Goal: Check status: Check status

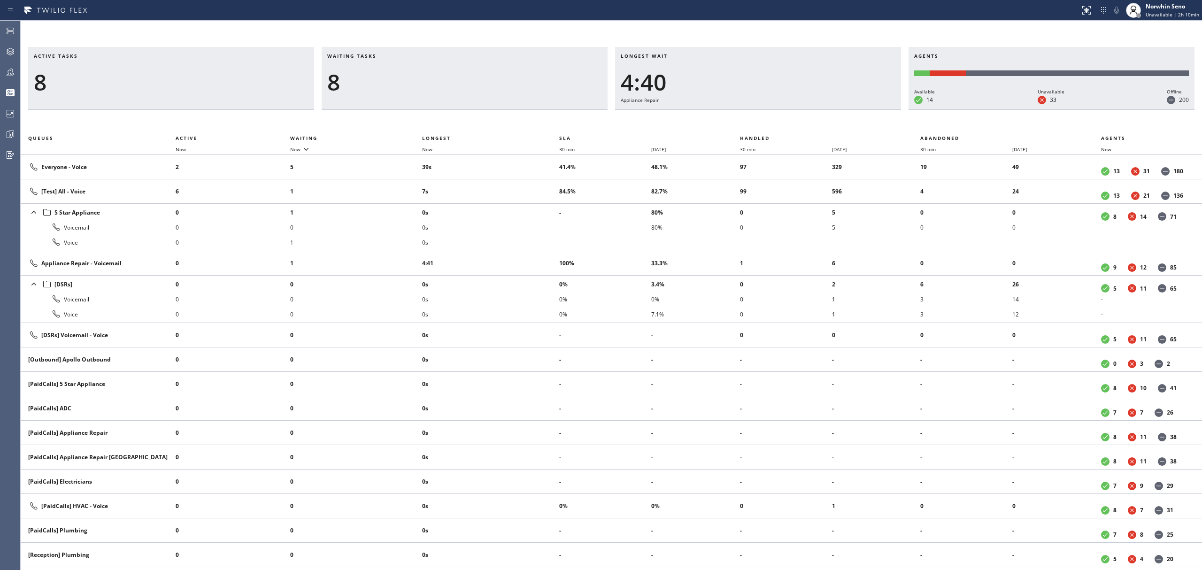
click at [382, 86] on div "8" at bounding box center [464, 82] width 275 height 27
click at [778, 127] on div "Active tasks 8 Waiting tasks 8 Longest wait 4:42 Appliance Repair Agents Availa…" at bounding box center [612, 308] width 1182 height 523
click at [778, 127] on div "Active tasks 9 Waiting tasks 7 Longest wait 4:47 Appliance Repair Agents Availa…" at bounding box center [612, 308] width 1182 height 523
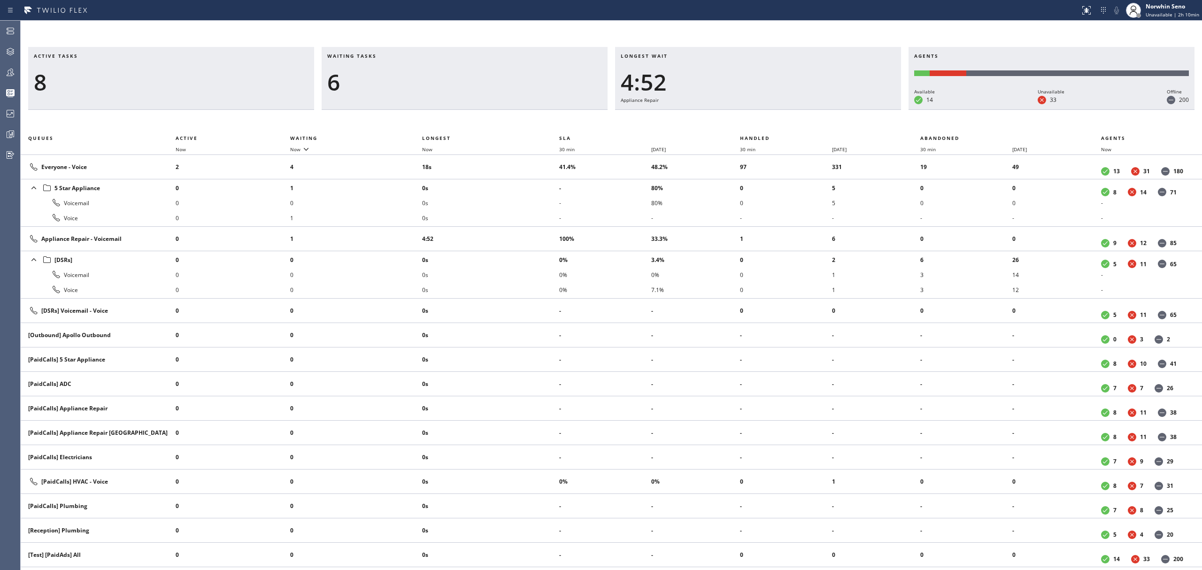
click at [778, 127] on div "Active tasks 8 Waiting tasks 6 Longest wait 4:52 Appliance Repair Agents Availa…" at bounding box center [612, 308] width 1182 height 523
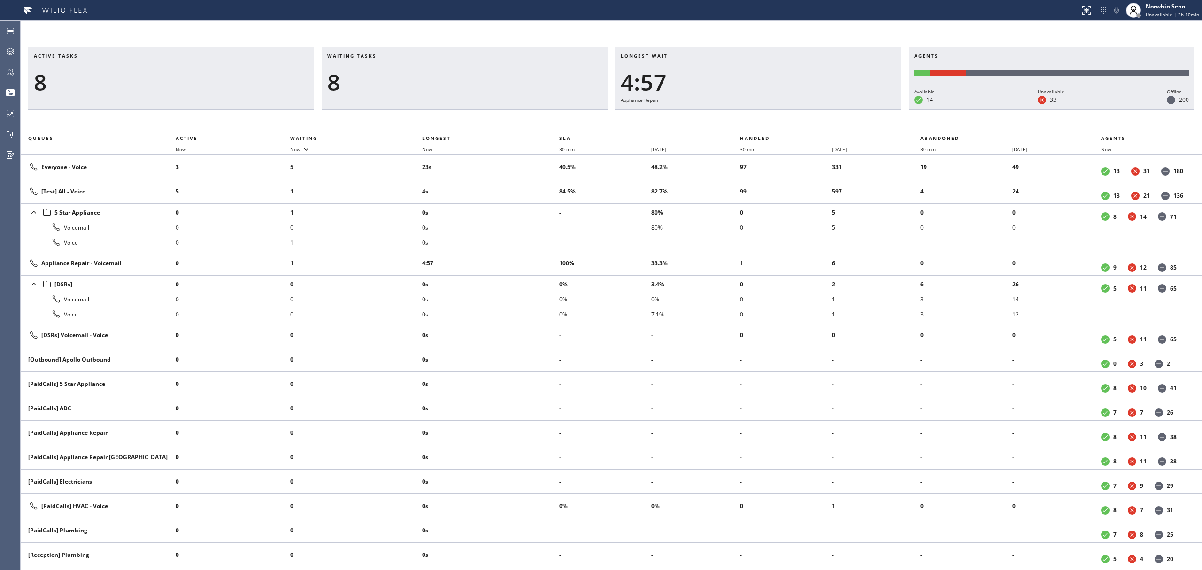
click at [778, 127] on div "Active tasks 8 Waiting tasks 8 Longest wait 4:57 Appliance Repair Agents Availa…" at bounding box center [612, 308] width 1182 height 523
click at [778, 127] on div "Active tasks 9 Waiting tasks 8 Longest wait 5:02 Appliance Repair Agents Availa…" at bounding box center [612, 308] width 1182 height 523
click at [778, 127] on div "Active tasks 9 Waiting tasks 8 Longest wait 5:07 Appliance Repair Agents Availa…" at bounding box center [612, 308] width 1182 height 523
click at [778, 127] on div "Active tasks 10 Waiting tasks 6 Longest wait 5:12 Appliance Repair Agents Avail…" at bounding box center [612, 308] width 1182 height 523
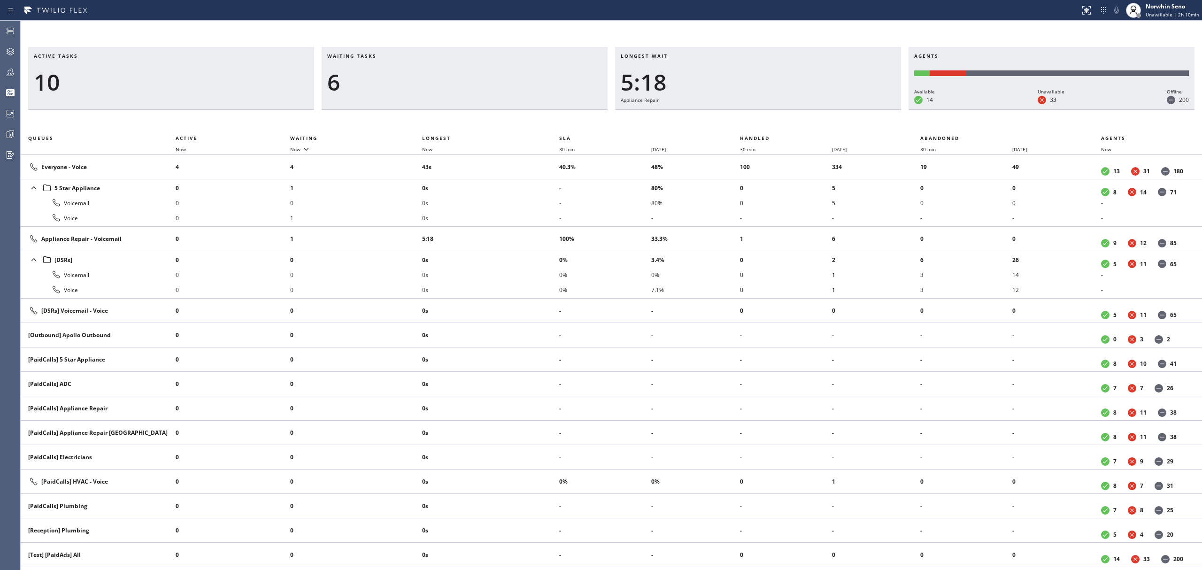
click at [778, 127] on div "Active tasks 10 Waiting tasks 6 Longest wait 5:18 Appliance Repair Agents Avail…" at bounding box center [612, 308] width 1182 height 523
click at [778, 127] on div "Active tasks 8 Waiting tasks 6 Longest wait 5:23 Appliance Repair Agents Availa…" at bounding box center [612, 308] width 1182 height 523
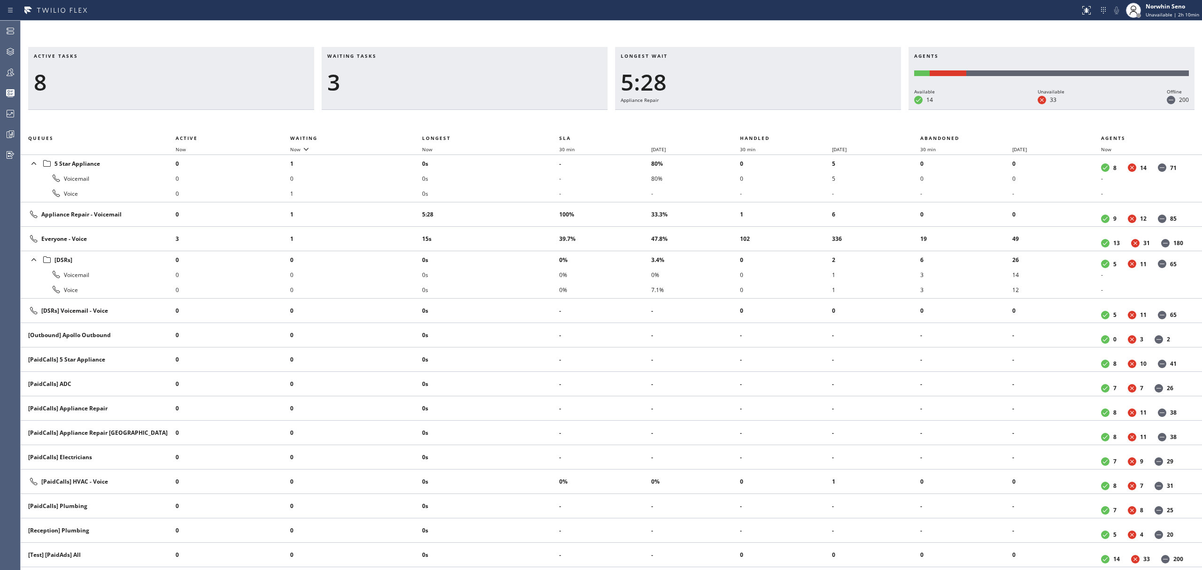
click at [778, 127] on div "Active tasks 8 Waiting tasks 3 Longest wait 5:28 Appliance Repair Agents Availa…" at bounding box center [612, 308] width 1182 height 523
click at [778, 127] on div "Active tasks 8 Waiting tasks 5 Longest wait 5:33 Appliance Repair Agents Availa…" at bounding box center [612, 308] width 1182 height 523
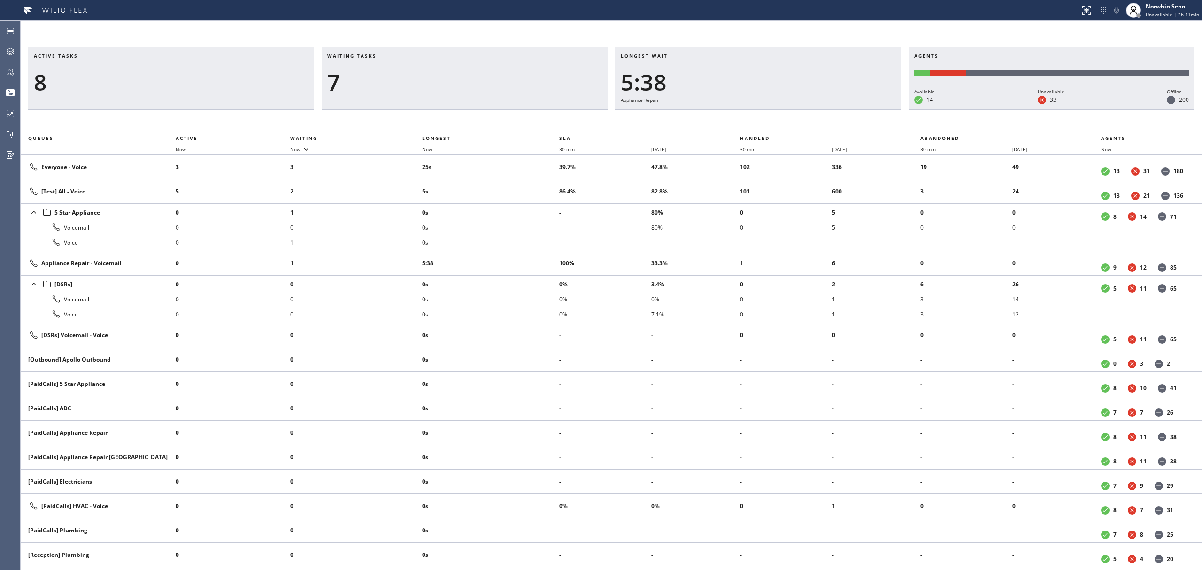
click at [778, 127] on div "Active tasks 8 Waiting tasks 7 Longest wait 5:38 Appliance Repair Agents Availa…" at bounding box center [612, 308] width 1182 height 523
click at [778, 127] on div "Active tasks 8 Waiting tasks 10 Longest wait 5:43 Appliance Repair Agents Avail…" at bounding box center [612, 308] width 1182 height 523
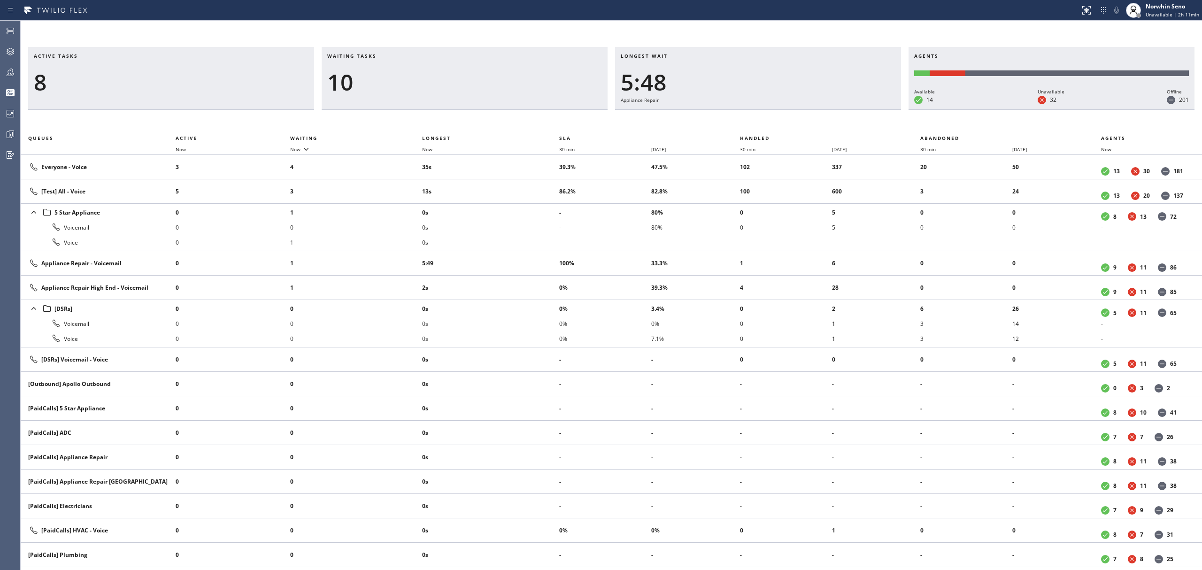
click at [778, 127] on div "Active tasks 8 Waiting tasks 10 Longest wait 5:48 Appliance Repair Agents Avail…" at bounding box center [612, 308] width 1182 height 523
click at [778, 127] on div "Active tasks 10 Waiting tasks 7 Longest wait 5:53 Appliance Repair Agents Avail…" at bounding box center [612, 308] width 1182 height 523
click at [778, 127] on div "Active tasks 10 Waiting tasks 7 Longest wait 5:58 Appliance Repair Agents Avail…" at bounding box center [612, 308] width 1182 height 523
click at [778, 127] on div "Active tasks 10 Waiting tasks 10 Longest wait 6:03 Appliance Repair Agents Avai…" at bounding box center [612, 308] width 1182 height 523
click at [778, 127] on div "Active tasks 8 Waiting tasks 11 Longest wait 6:08 Appliance Repair Agents Avail…" at bounding box center [612, 308] width 1182 height 523
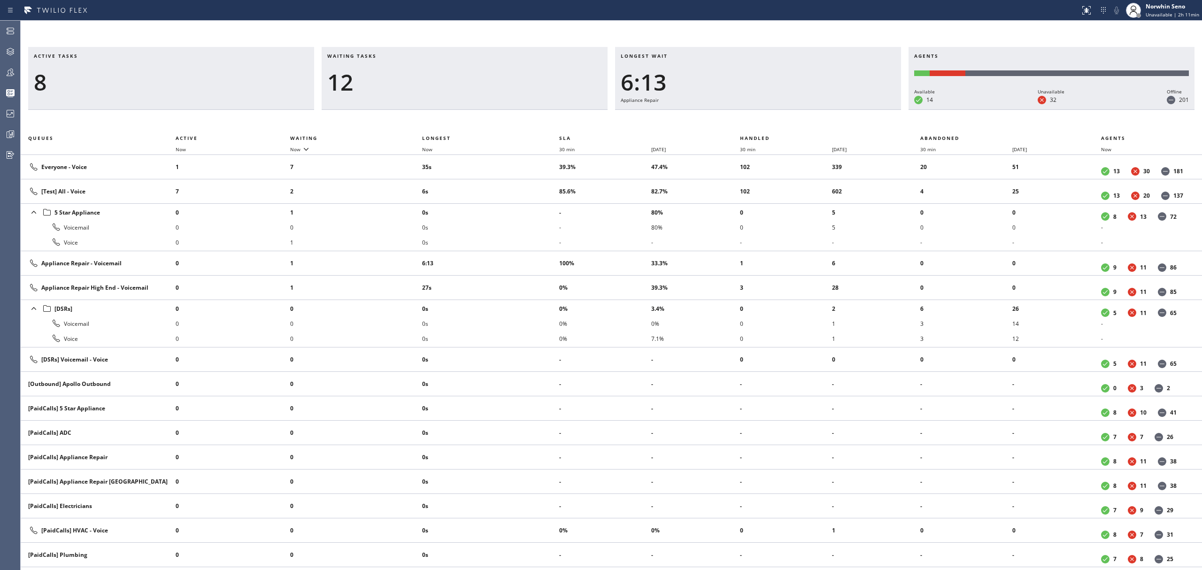
click at [778, 127] on div "Active tasks 8 Waiting tasks 12 Longest wait 6:13 Appliance Repair Agents Avail…" at bounding box center [612, 308] width 1182 height 523
click at [778, 127] on div "Active tasks 7 Waiting tasks 14 Longest wait 6:19 Appliance Repair Agents Avail…" at bounding box center [612, 308] width 1182 height 523
click at [778, 127] on div "Active tasks 10 Waiting tasks 11 Longest wait 6:24 Appliance Repair Agents Avai…" at bounding box center [612, 308] width 1182 height 523
click at [778, 127] on div "Active tasks 9 Waiting tasks 11 Longest wait 6:29 Appliance Repair Agents Avail…" at bounding box center [612, 308] width 1182 height 523
click at [778, 127] on div "Active tasks 11 Waiting tasks 6 Longest wait 6:34 Appliance Repair Agents Avail…" at bounding box center [612, 308] width 1182 height 523
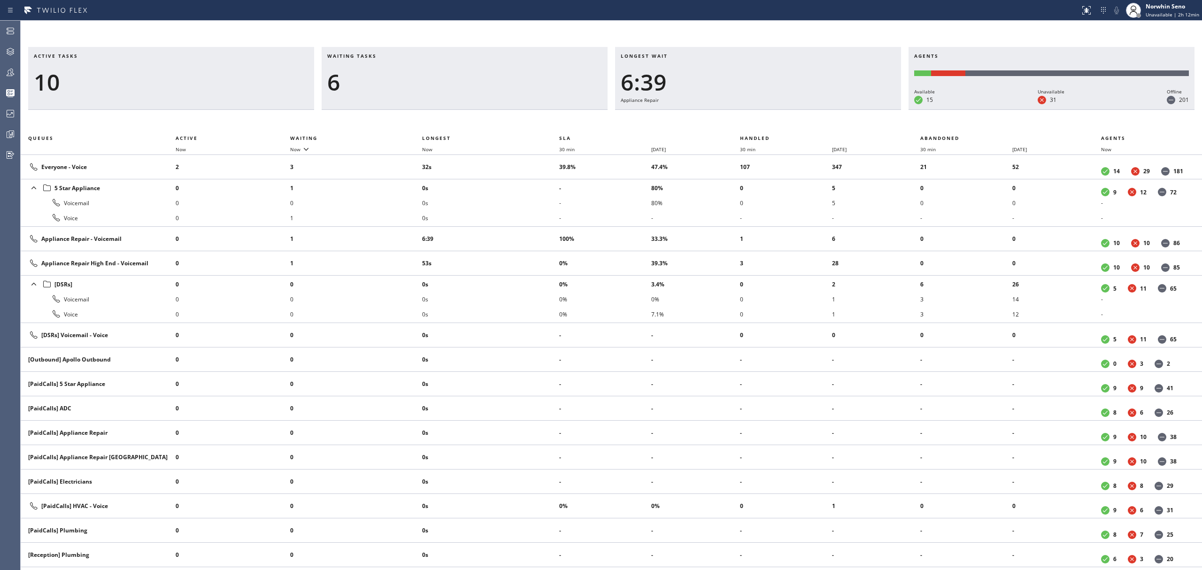
click at [778, 127] on div "Active tasks 10 Waiting tasks 6 Longest wait 6:39 Appliance Repair Agents Avail…" at bounding box center [612, 308] width 1182 height 523
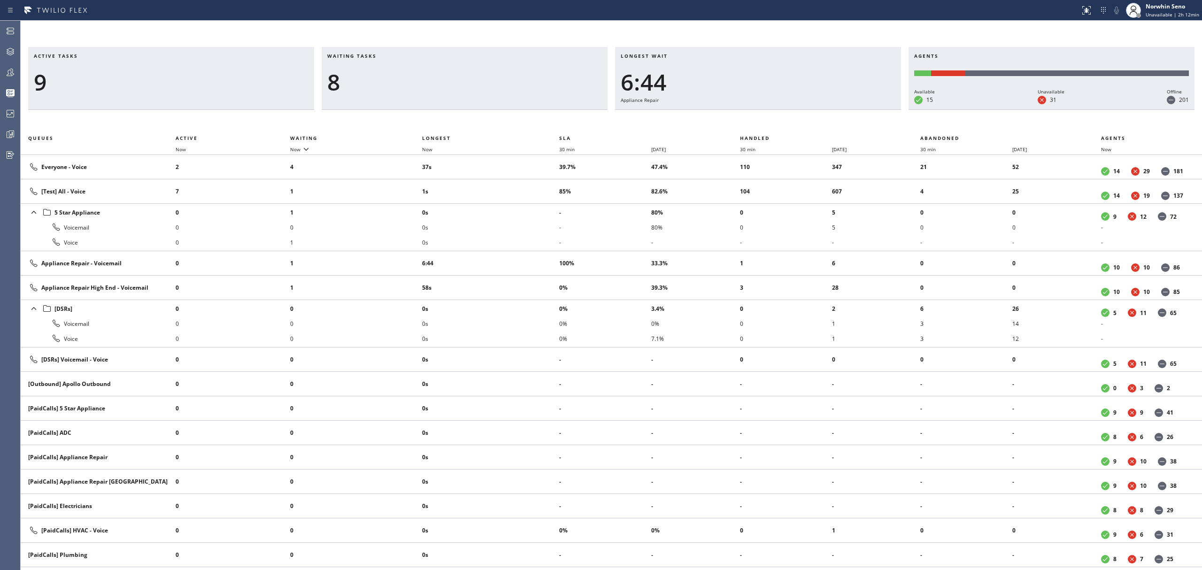
click at [778, 127] on div "Active tasks 9 Waiting tasks 8 Longest wait 6:44 Appliance Repair Agents Availa…" at bounding box center [612, 308] width 1182 height 523
click at [778, 127] on div "Active tasks 11 Waiting tasks 8 Longest wait 6:49 Appliance Repair Agents Avail…" at bounding box center [612, 308] width 1182 height 523
click at [778, 127] on div "Active tasks 11 Waiting tasks 9 Longest wait 6:54 Appliance Repair Agents Avail…" at bounding box center [612, 308] width 1182 height 523
click at [778, 127] on div "Active tasks 11 Waiting tasks 8 Longest wait 6:59 Appliance Repair Agents Avail…" at bounding box center [612, 308] width 1182 height 523
click at [778, 127] on div "Active tasks 10 Waiting tasks 8 Longest wait 7:04 Appliance Repair Agents Avail…" at bounding box center [612, 308] width 1182 height 523
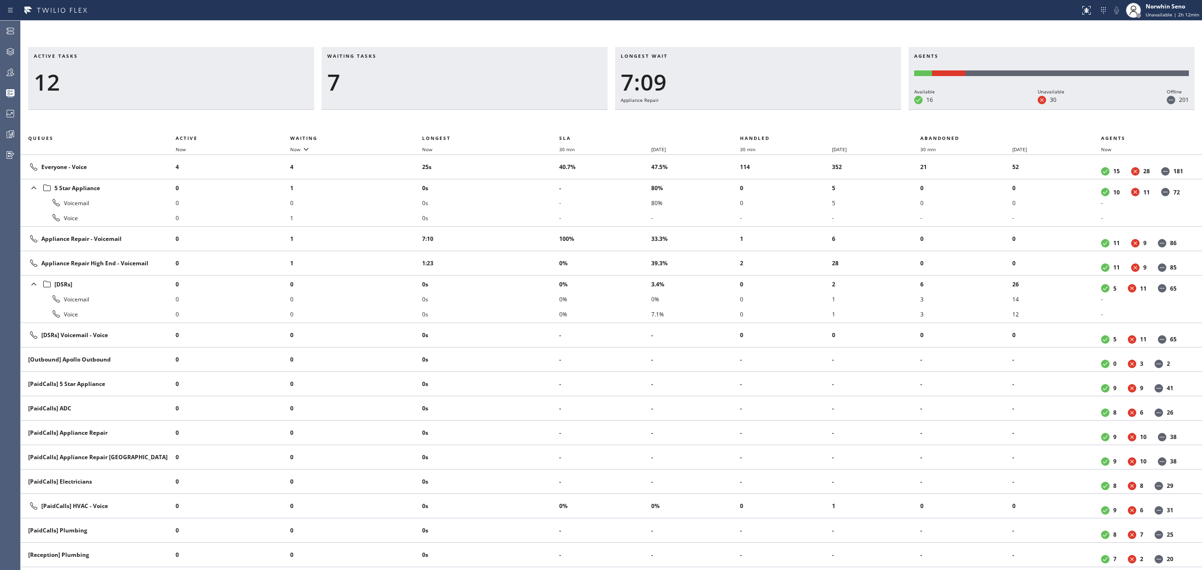
click at [778, 127] on div "Active tasks 12 Waiting tasks 7 Longest wait 7:09 Appliance Repair Agents Avail…" at bounding box center [612, 308] width 1182 height 523
click at [778, 127] on div "Active tasks 10 Waiting tasks 7 Longest wait 7:14 Appliance Repair Agents Avail…" at bounding box center [612, 308] width 1182 height 523
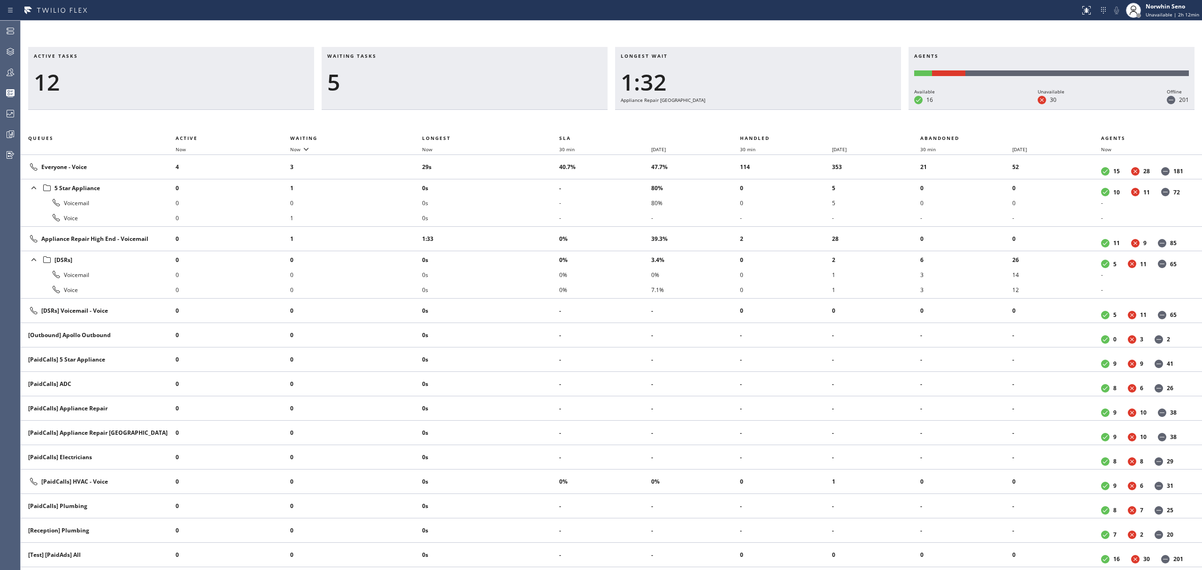
click at [778, 127] on div "Active tasks 12 Waiting tasks 5 Longest wait 1:32 Appliance Repair High End Age…" at bounding box center [612, 308] width 1182 height 523
click at [778, 127] on div "Active tasks 12 Waiting tasks 4 Longest wait 1:38 Appliance Repair High End Age…" at bounding box center [612, 308] width 1182 height 523
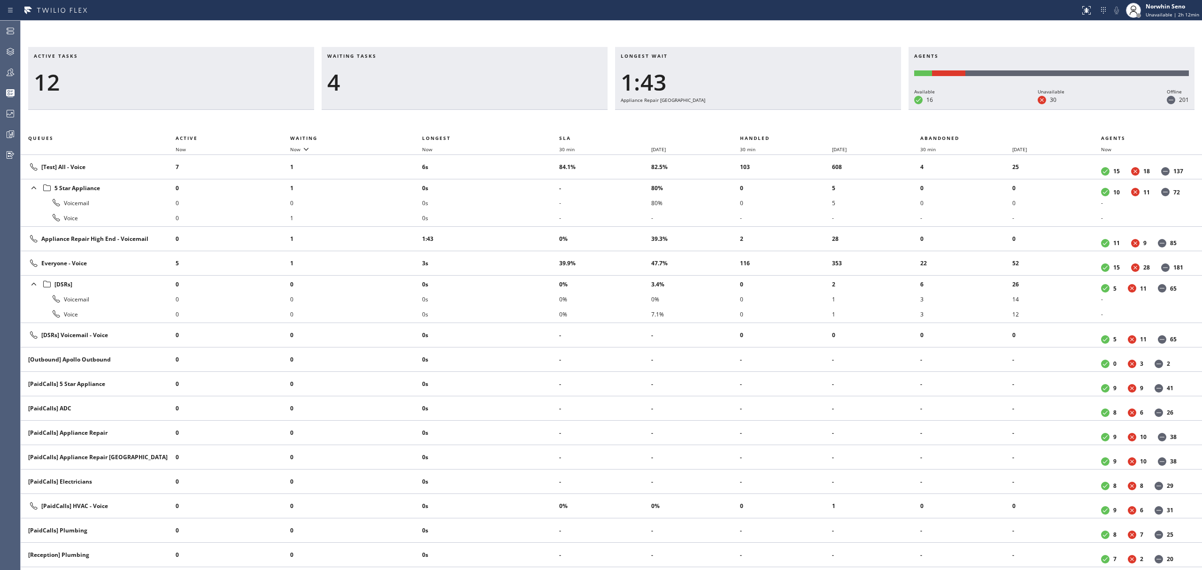
click at [778, 127] on div "Active tasks 12 Waiting tasks 4 Longest wait 1:43 Appliance Repair High End Age…" at bounding box center [612, 308] width 1182 height 523
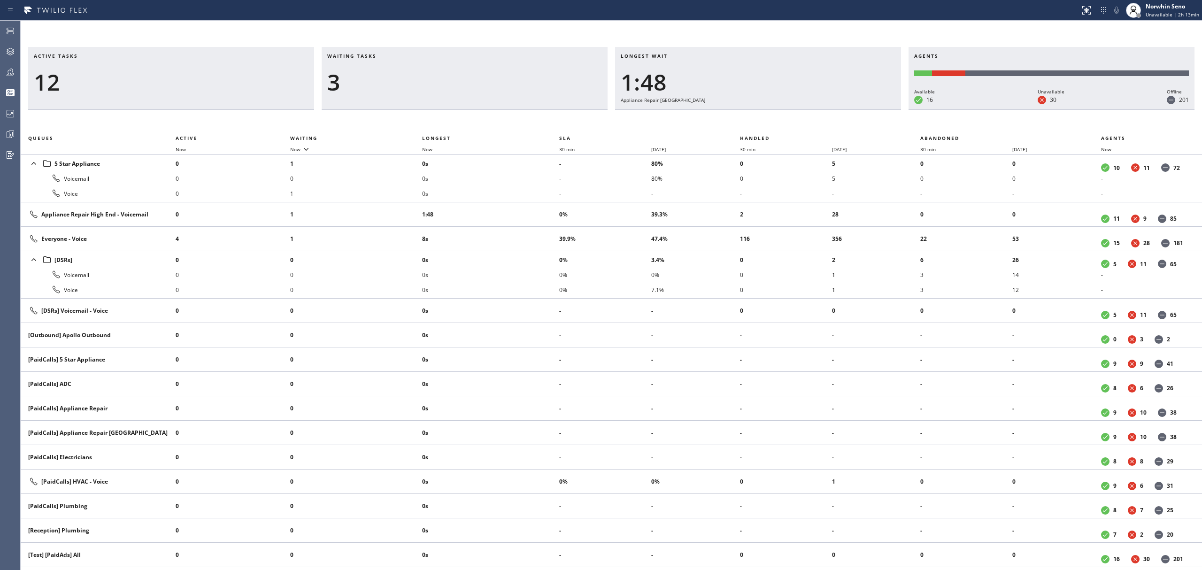
click at [778, 127] on div "Active tasks 12 Waiting tasks 3 Longest wait 1:48 Appliance Repair High End Age…" at bounding box center [612, 308] width 1182 height 523
click at [778, 127] on div "Active tasks 10 Waiting tasks 3 Longest wait 1:53 Appliance Repair High End Age…" at bounding box center [612, 308] width 1182 height 523
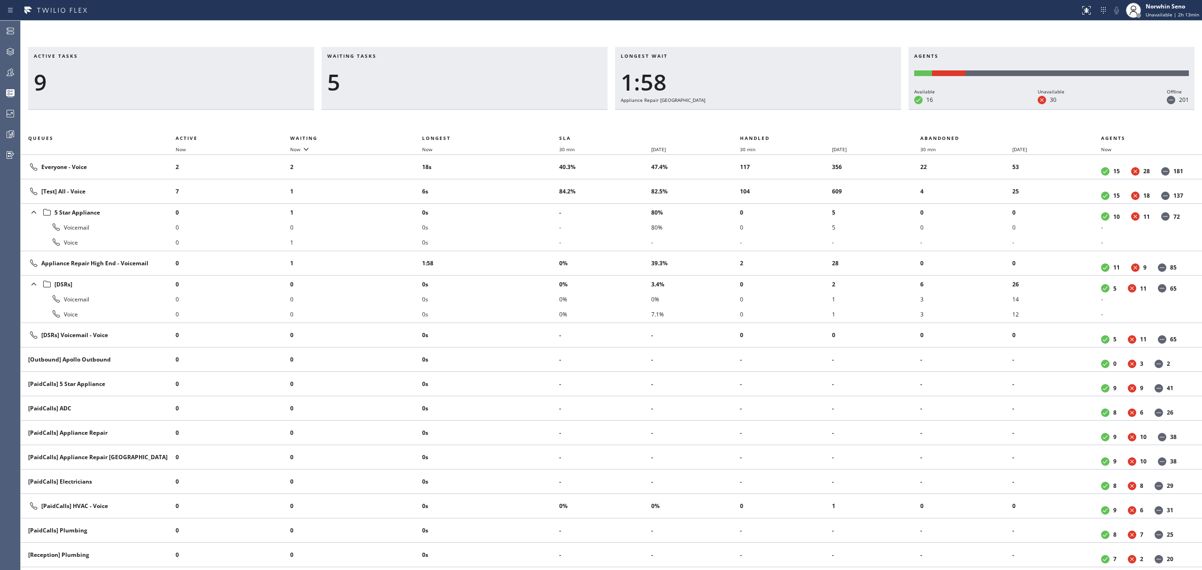
click at [778, 127] on div "Active tasks 9 Waiting tasks 5 Longest wait 1:58 Appliance Repair High End Agen…" at bounding box center [612, 308] width 1182 height 523
click at [778, 127] on div "Active tasks 10 Waiting tasks 5 Longest wait 2:03 Appliance Repair High End Age…" at bounding box center [612, 308] width 1182 height 523
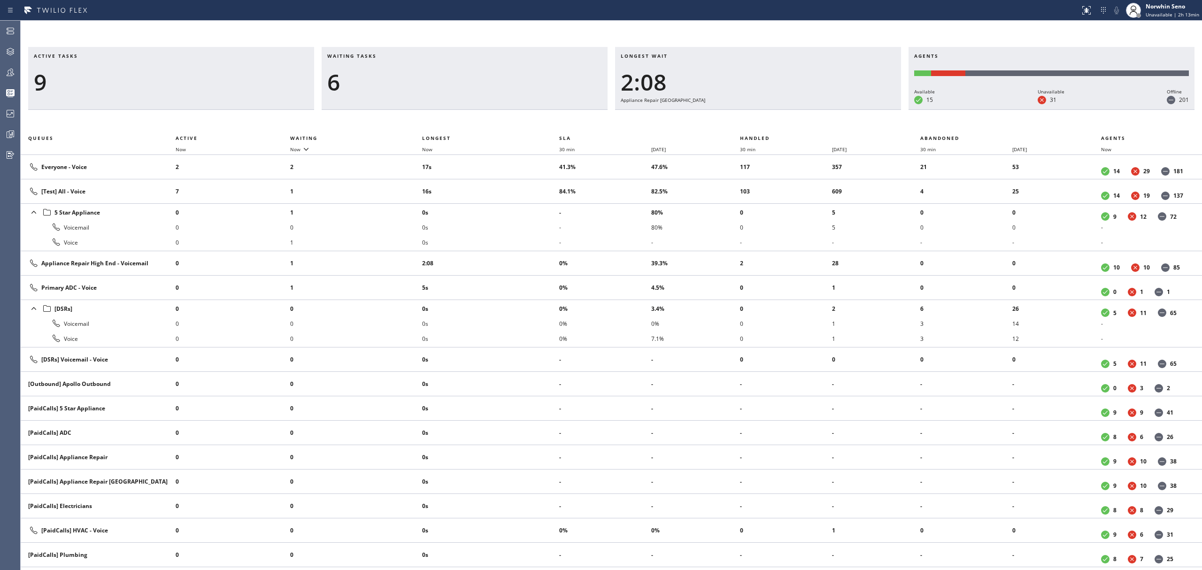
click at [778, 127] on div "Active tasks 9 Waiting tasks 6 Longest wait 2:08 Appliance Repair High End Agen…" at bounding box center [612, 308] width 1182 height 523
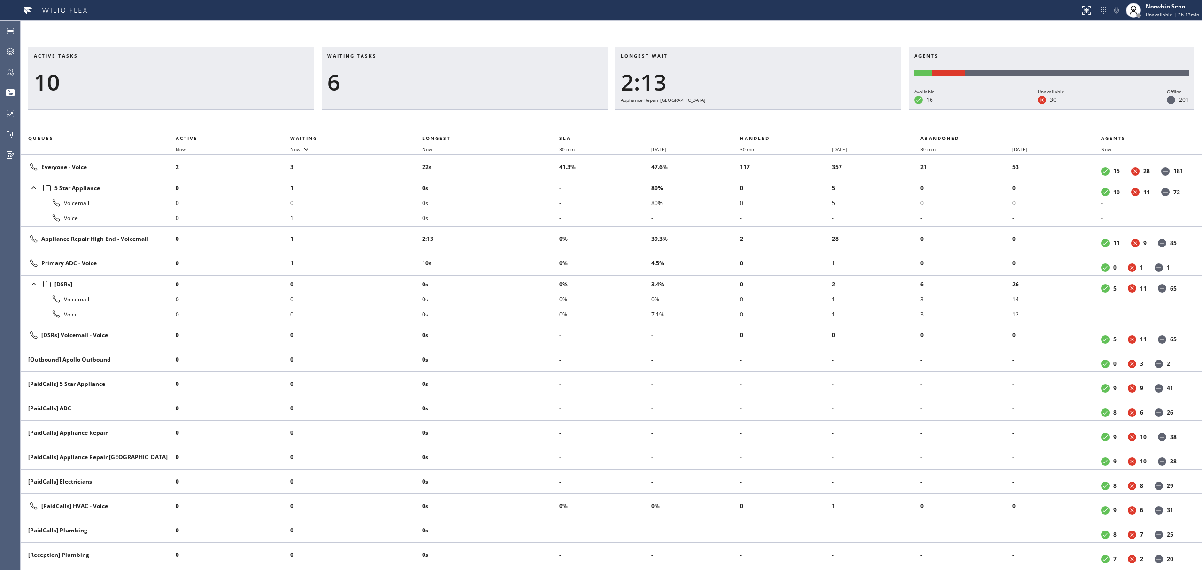
click at [778, 127] on div "Active tasks 10 Waiting tasks 6 Longest wait 2:13 Appliance Repair High End Age…" at bounding box center [612, 308] width 1182 height 523
click at [778, 127] on div "Active tasks 10 Waiting tasks 6 Longest wait 2:18 Appliance Repair High End Age…" at bounding box center [612, 308] width 1182 height 523
click at [778, 127] on div "Active tasks 10 Waiting tasks 6 Longest wait 2:23 Appliance Repair High End Age…" at bounding box center [612, 308] width 1182 height 523
click at [778, 127] on div "Active tasks 10 Waiting tasks 5 Longest wait 2:28 Appliance Repair High End Age…" at bounding box center [612, 308] width 1182 height 523
click at [778, 127] on div "Active tasks 11 Waiting tasks 4 Longest wait 2:33 Appliance Repair High End Age…" at bounding box center [612, 308] width 1182 height 523
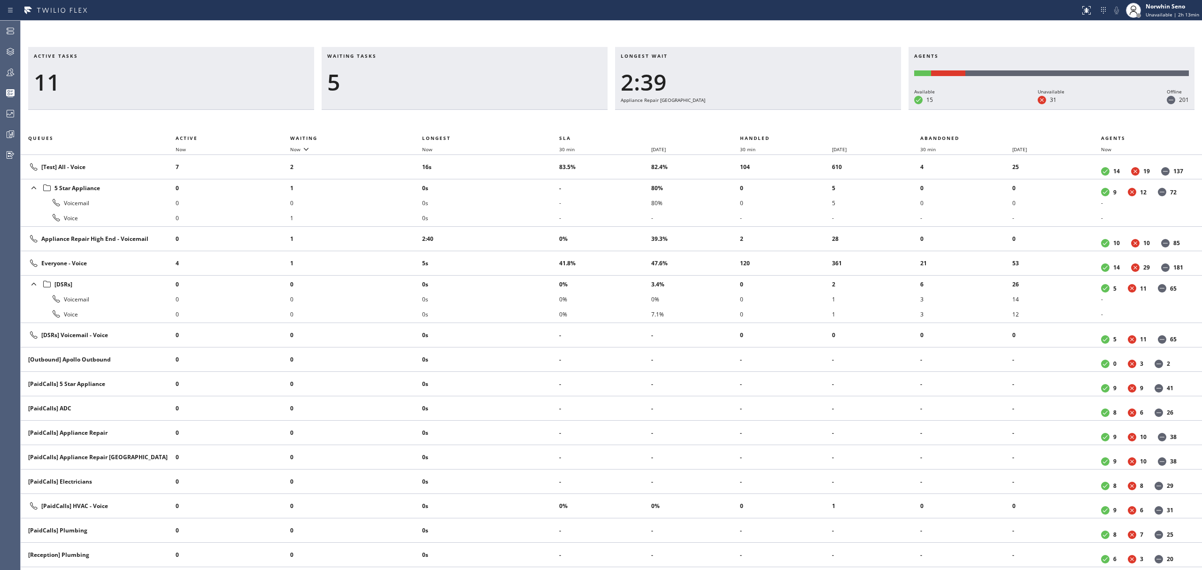
click at [778, 127] on div "Active tasks 11 Waiting tasks 5 Longest wait 2:39 Appliance Repair High End Age…" at bounding box center [612, 308] width 1182 height 523
click at [778, 127] on div "Active tasks 11 Waiting tasks 5 Longest wait 2:44 Appliance Repair High End Age…" at bounding box center [612, 308] width 1182 height 523
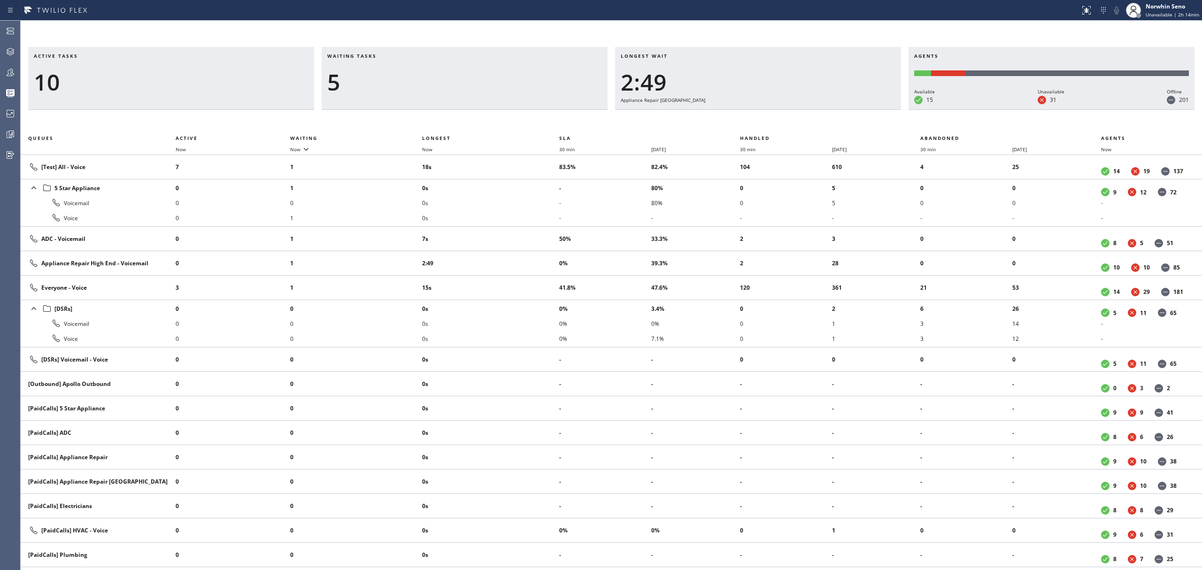
click at [778, 127] on div "Active tasks 10 Waiting tasks 5 Longest wait 2:49 Appliance Repair High End Age…" at bounding box center [612, 308] width 1182 height 523
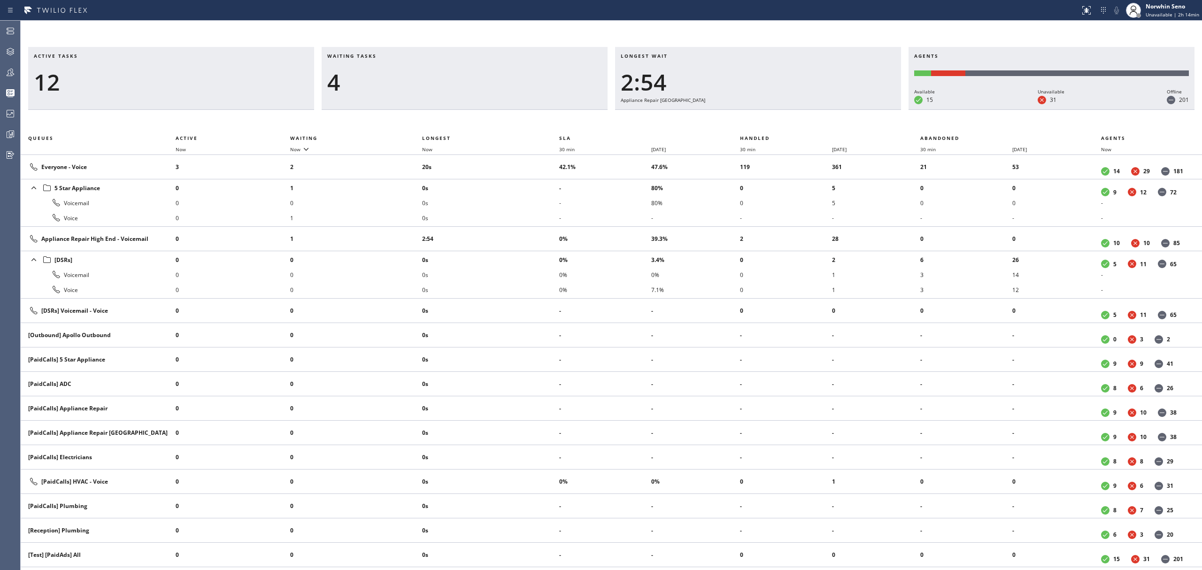
click at [778, 127] on div "Active tasks 12 Waiting tasks 4 Longest wait 2:54 Appliance Repair High End Age…" at bounding box center [612, 308] width 1182 height 523
click at [778, 127] on div "Active tasks 12 Waiting tasks 4 Longest wait 2:59 Appliance Repair High End Age…" at bounding box center [612, 308] width 1182 height 523
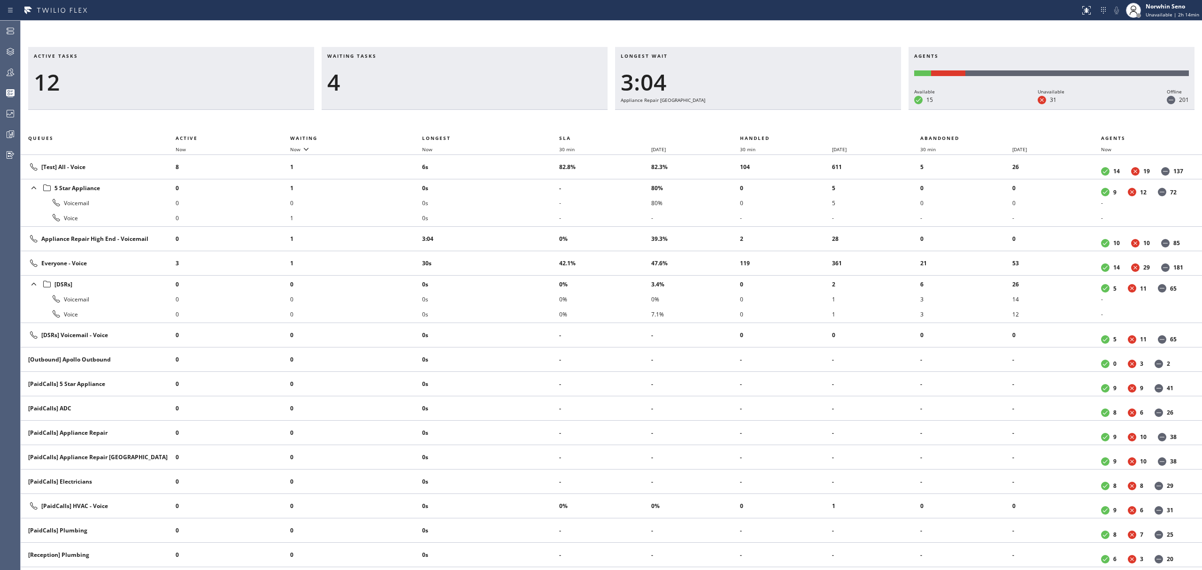
click at [778, 127] on div "Active tasks 12 Waiting tasks 4 Longest wait 3:04 Appliance Repair High End Age…" at bounding box center [612, 308] width 1182 height 523
click at [778, 127] on div "Active tasks 10 Waiting tasks 5 Longest wait 3:09 Appliance Repair High End Age…" at bounding box center [612, 308] width 1182 height 523
click at [778, 127] on div "Active tasks 10 Waiting tasks 5 Longest wait 3:14 Appliance Repair High End Age…" at bounding box center [612, 308] width 1182 height 523
click at [778, 127] on div "Active tasks 10 Waiting tasks 4 Longest wait 3:19 Appliance Repair High End Age…" at bounding box center [612, 308] width 1182 height 523
click at [779, 128] on div "Active tasks 8 Waiting tasks 4 Longest wait 3:24 Appliance Repair High End Agen…" at bounding box center [612, 308] width 1182 height 523
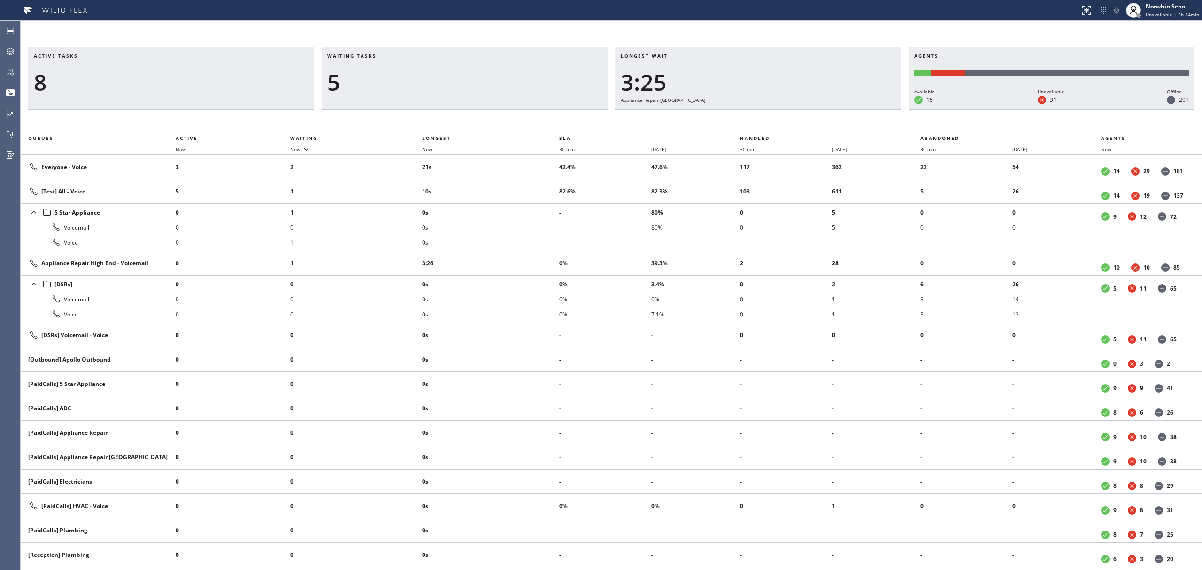
click at [779, 128] on div "Active tasks 8 Waiting tasks 5 Longest wait 3:25 Appliance Repair High End Agen…" at bounding box center [612, 308] width 1182 height 523
